Goal: Check status

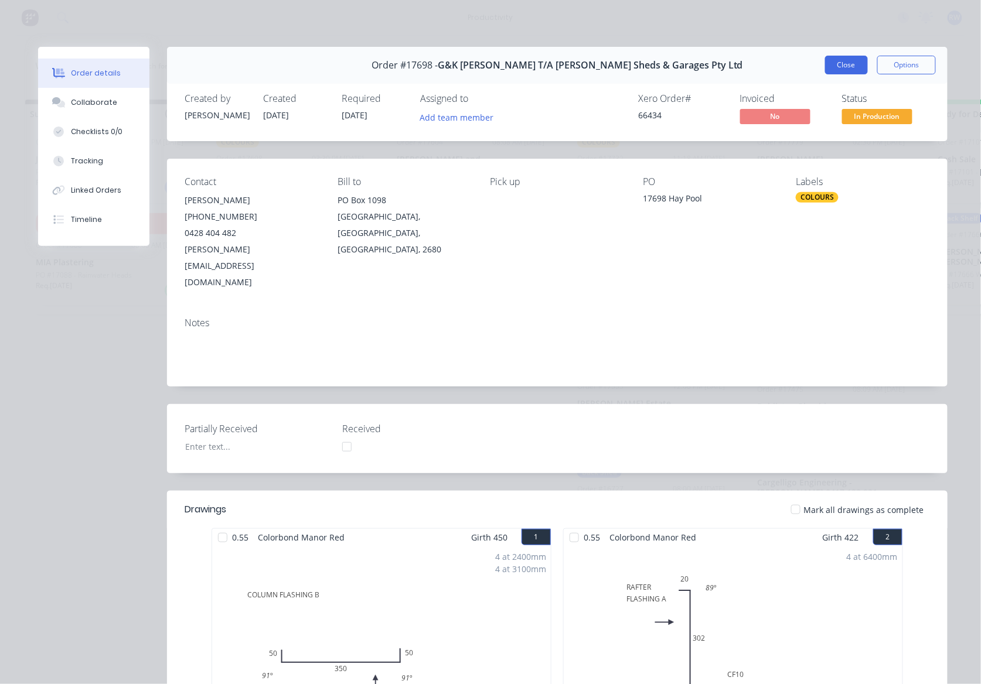
click at [830, 64] on button "Close" at bounding box center [846, 65] width 43 height 19
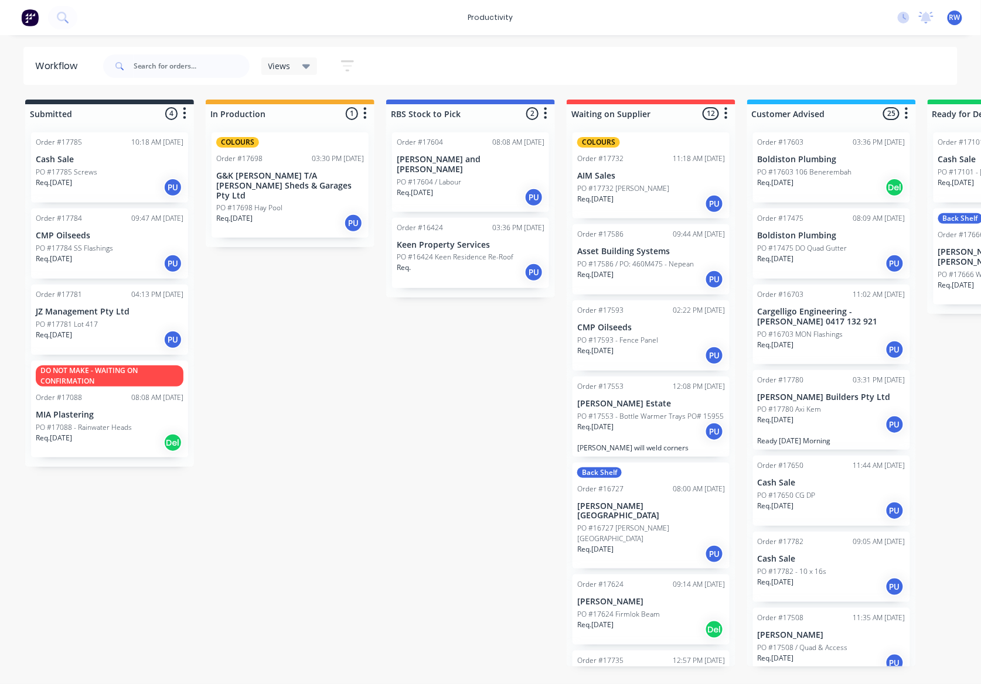
click at [101, 324] on div "PO #17781 Lot 417" at bounding box center [110, 324] width 148 height 11
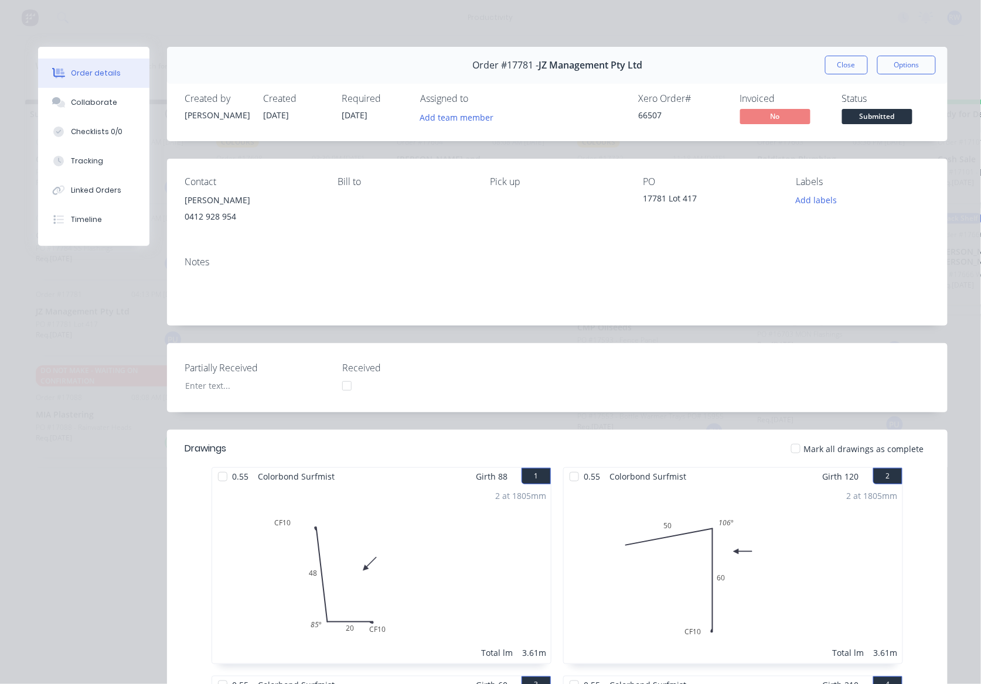
drag, startPoint x: 831, startPoint y: 68, endPoint x: 791, endPoint y: 85, distance: 43.3
click at [828, 70] on button "Close" at bounding box center [846, 65] width 43 height 19
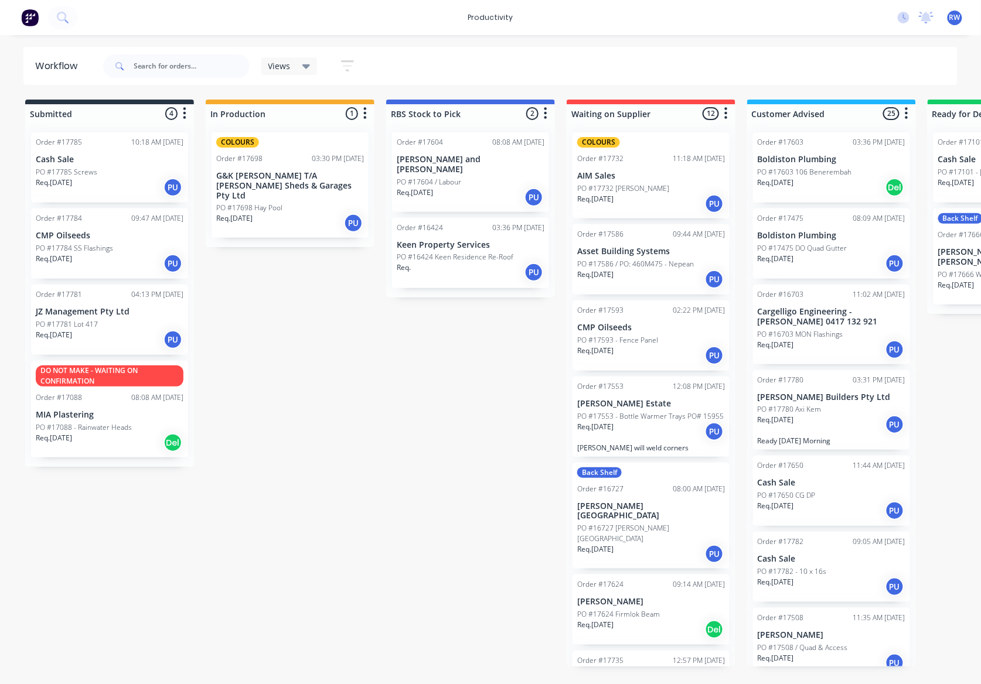
click at [69, 261] on p "Req. 14/10/25" at bounding box center [54, 259] width 36 height 11
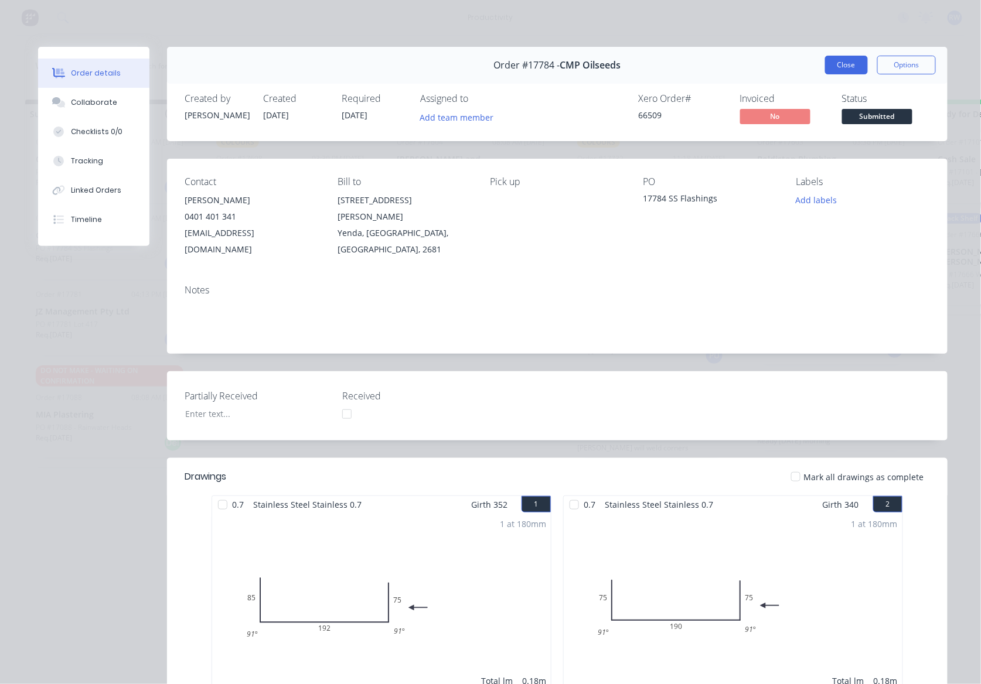
click at [825, 61] on button "Close" at bounding box center [846, 65] width 43 height 19
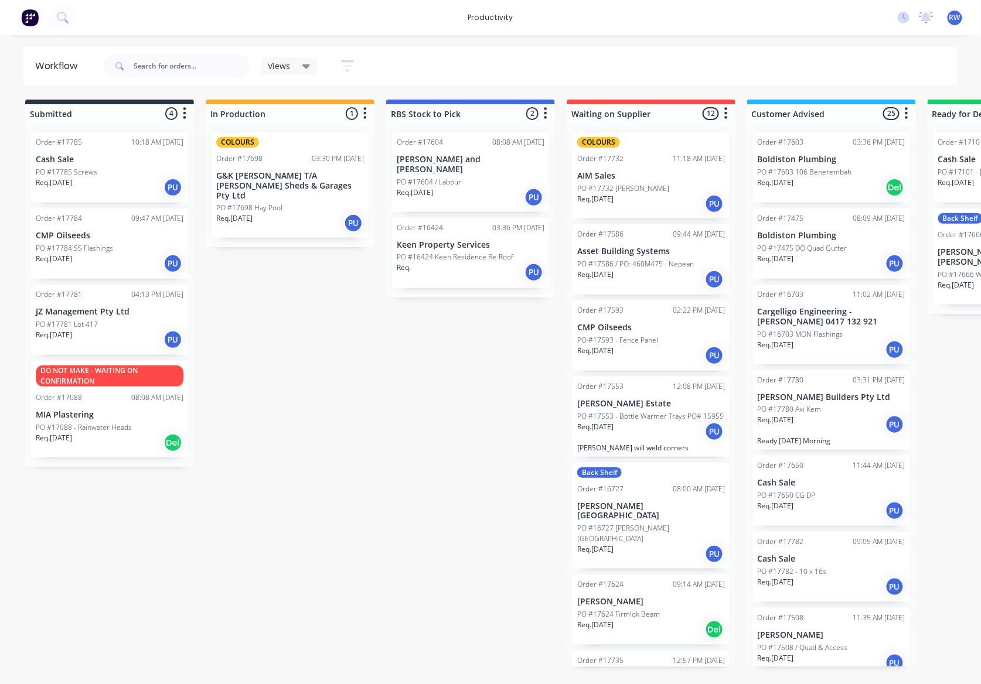
click at [118, 176] on div "PO #17785 Screws" at bounding box center [110, 172] width 148 height 11
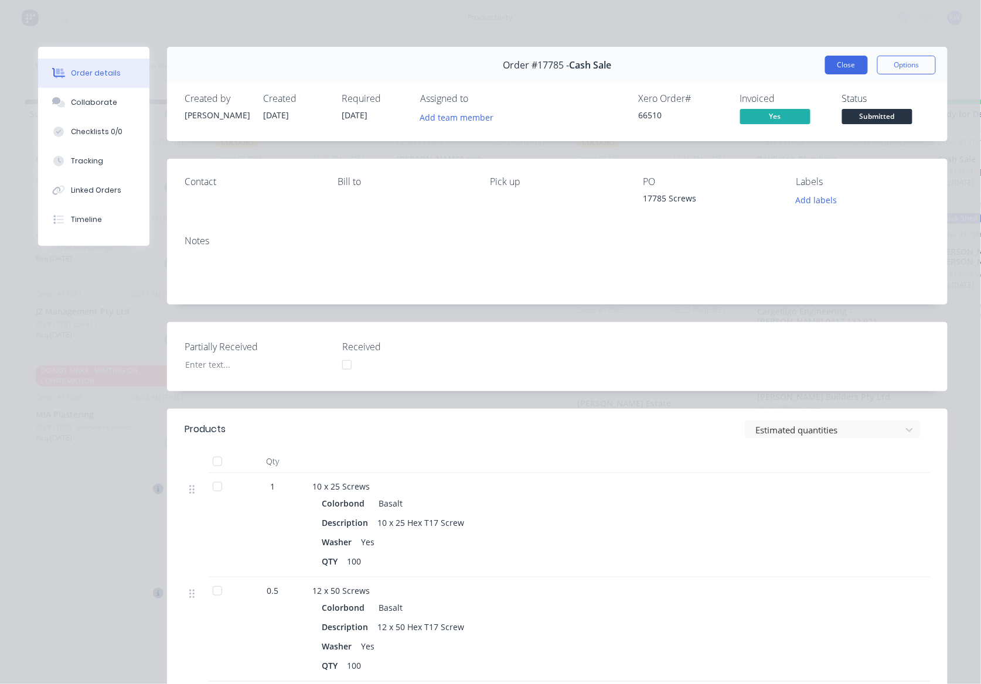
click at [834, 66] on button "Close" at bounding box center [846, 65] width 43 height 19
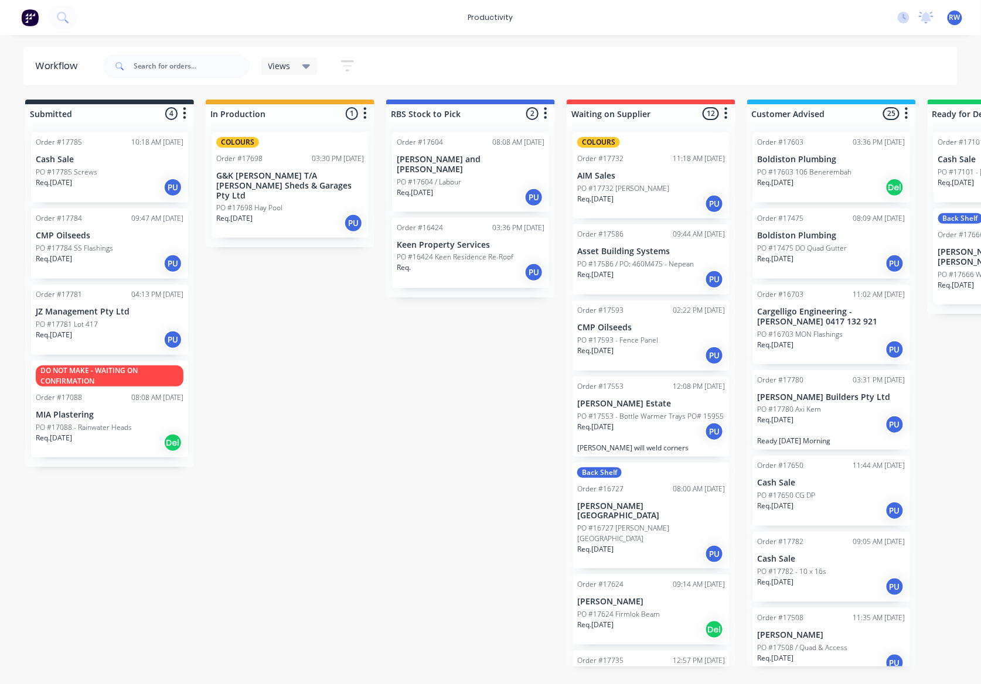
drag, startPoint x: 306, startPoint y: 462, endPoint x: 250, endPoint y: 333, distance: 140.6
click at [250, 333] on div "Submitted 4 Sort By Created date Required date Order number Customer name Most …" at bounding box center [713, 383] width 1444 height 567
click at [106, 252] on p "PO #17784 SS Flashings" at bounding box center [74, 248] width 77 height 11
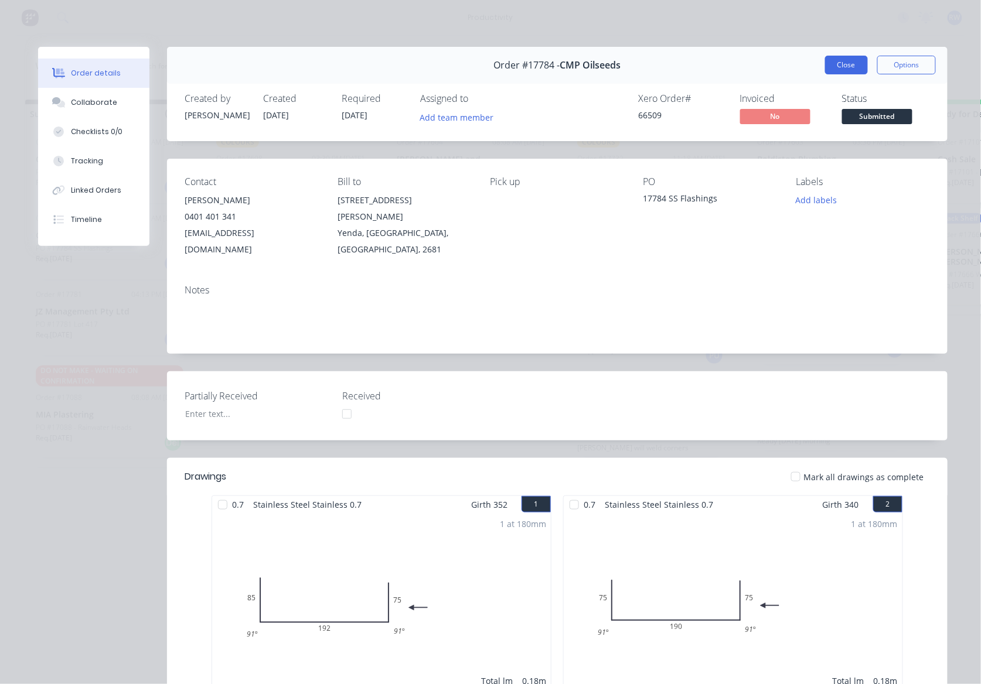
click at [837, 69] on button "Close" at bounding box center [846, 65] width 43 height 19
